Goal: Task Accomplishment & Management: Complete application form

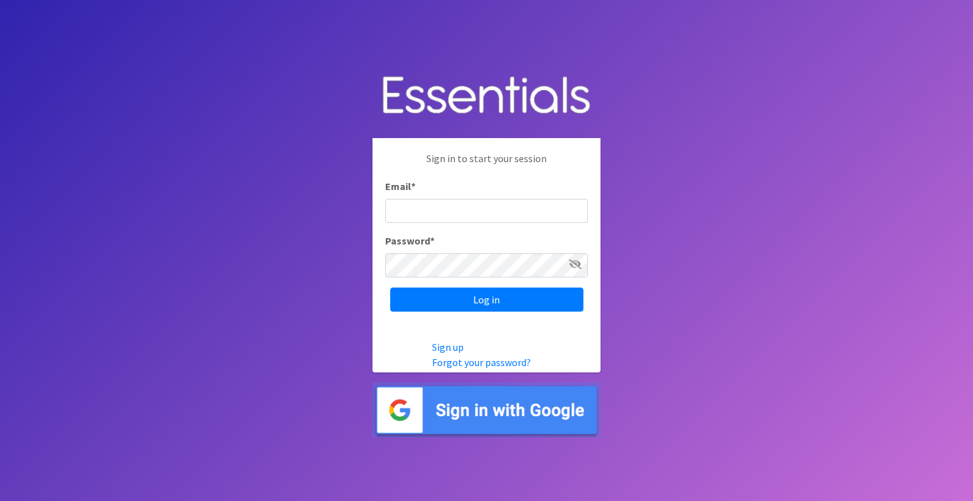
click at [471, 207] on input "Email *" at bounding box center [486, 211] width 203 height 24
type input "[EMAIL_ADDRESS][DOMAIN_NAME]"
click at [779, 131] on body "Sign in to start your session Email * [EMAIL_ADDRESS][DOMAIN_NAME] Password * L…" at bounding box center [486, 250] width 973 height 501
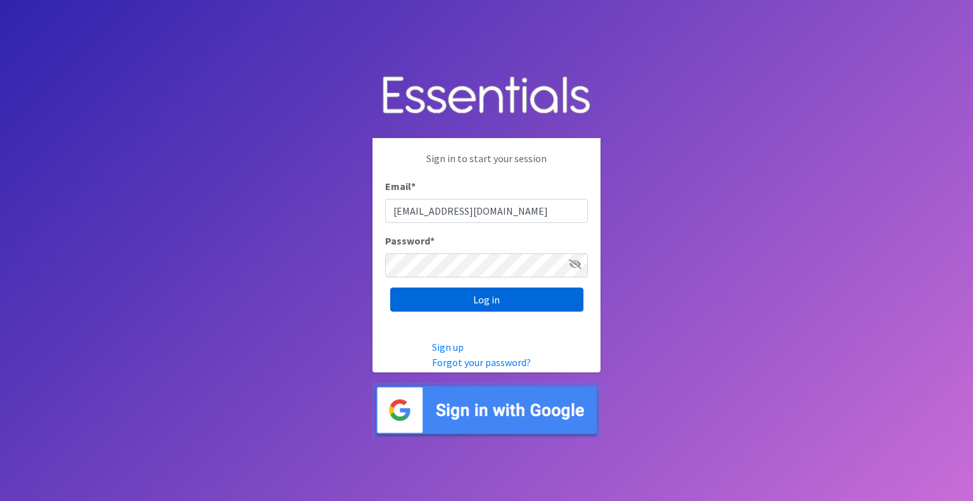
click at [447, 290] on input "Log in" at bounding box center [486, 300] width 193 height 24
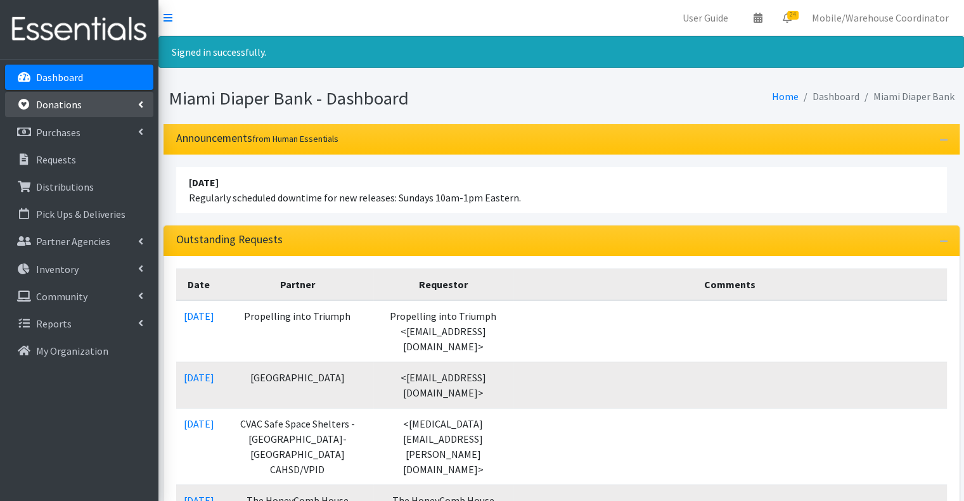
click at [64, 103] on p "Donations" at bounding box center [59, 104] width 46 height 13
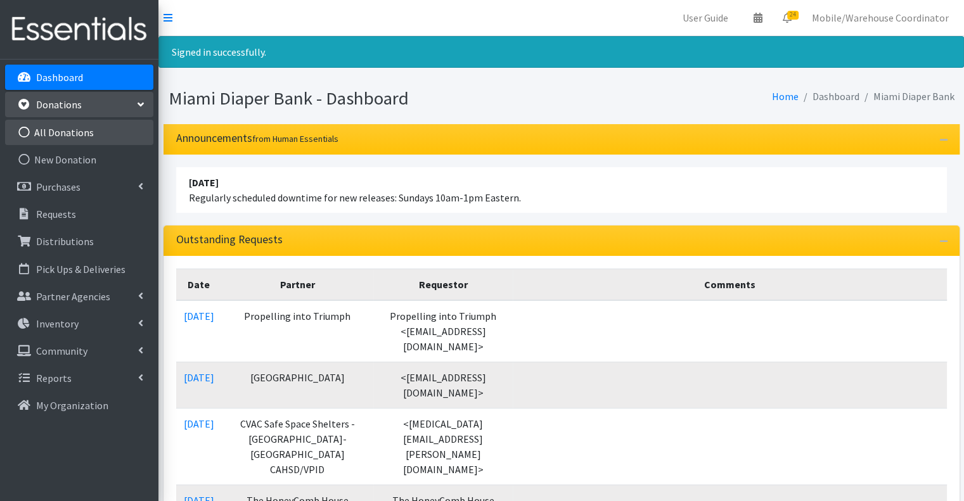
click at [108, 138] on link "All Donations" at bounding box center [79, 132] width 148 height 25
click at [106, 150] on link "New Donation" at bounding box center [79, 159] width 148 height 25
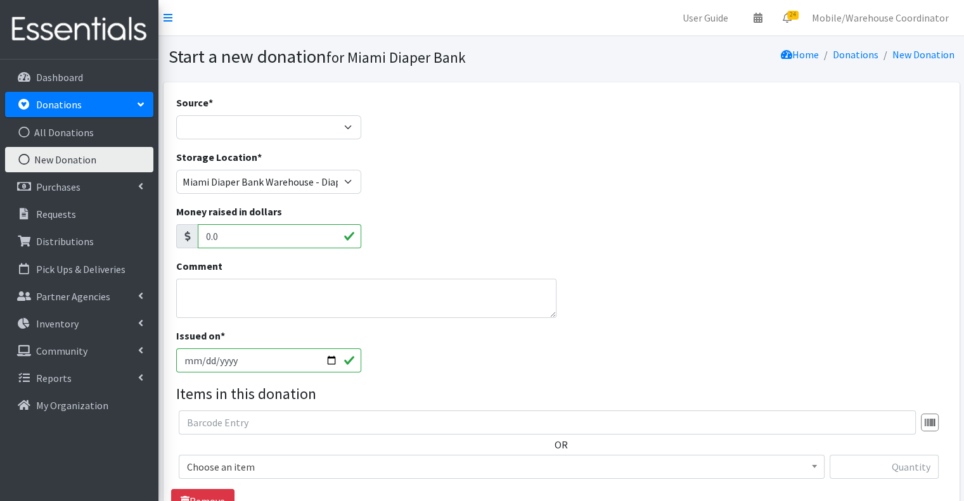
click at [101, 108] on link "Donations" at bounding box center [79, 104] width 148 height 25
